Goal: Task Accomplishment & Management: Manage account settings

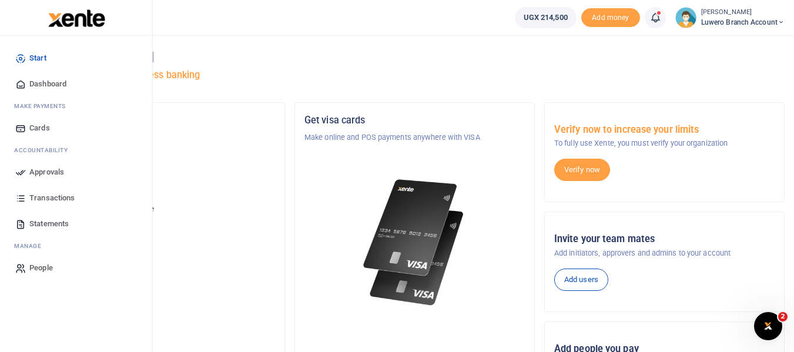
click at [55, 171] on span "Approvals" at bounding box center [46, 172] width 35 height 12
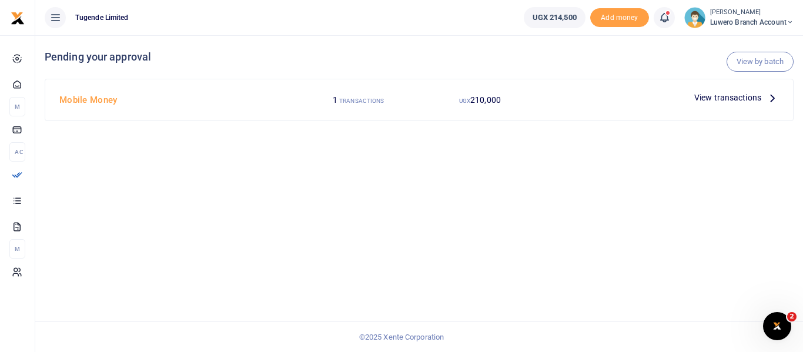
click at [774, 98] on icon at bounding box center [772, 97] width 13 height 13
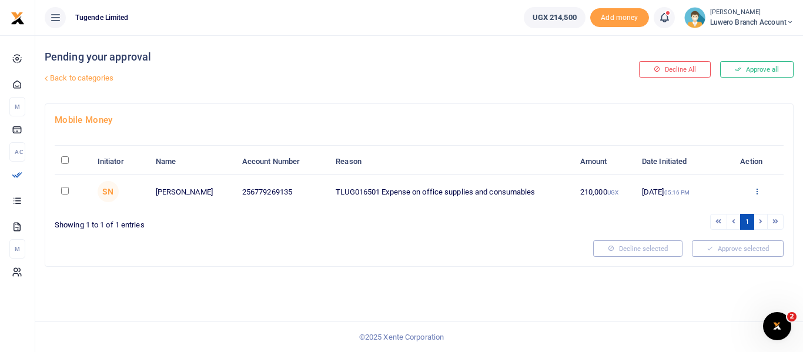
click at [758, 191] on icon at bounding box center [757, 191] width 8 height 8
click at [698, 211] on link "Approve" at bounding box center [713, 210] width 93 height 16
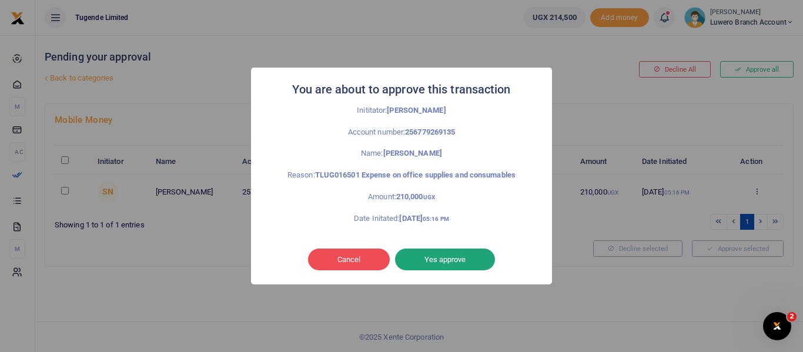
click at [450, 259] on button "Yes approve" at bounding box center [445, 260] width 100 height 22
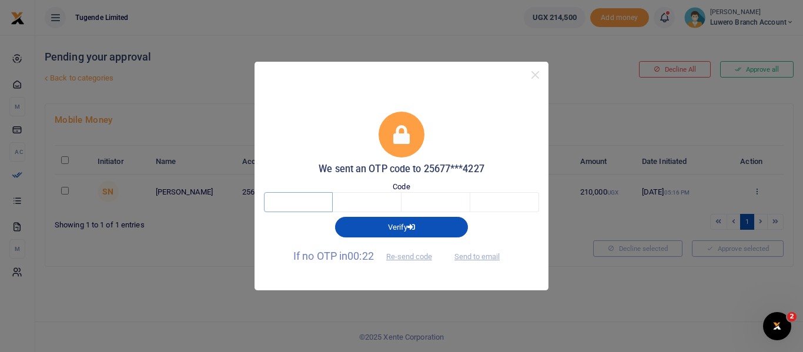
click at [309, 208] on input "text" at bounding box center [298, 202] width 69 height 20
type input "9"
type input "5"
type input "8"
type input "6"
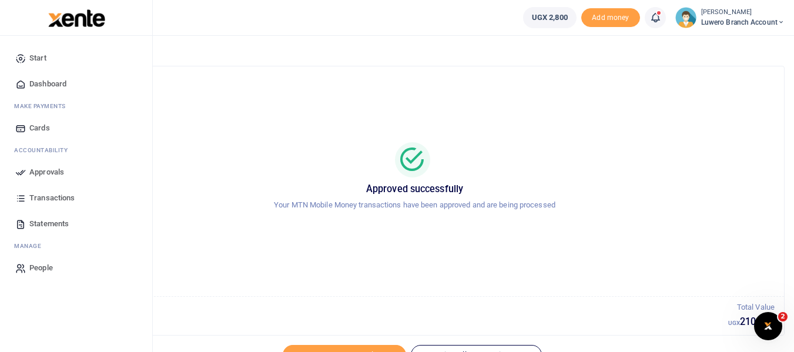
click at [46, 197] on span "Transactions" at bounding box center [51, 198] width 45 height 12
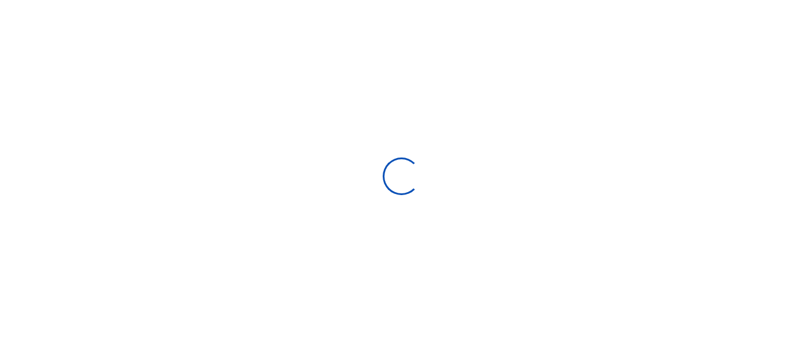
select select
type input "[DATE] - [DATE]"
